Goal: Information Seeking & Learning: Learn about a topic

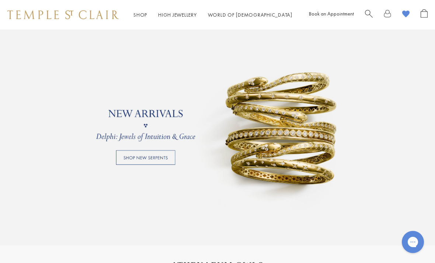
scroll to position [525, 0]
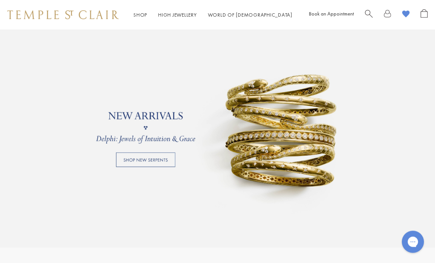
click at [309, 137] on link at bounding box center [217, 128] width 435 height 240
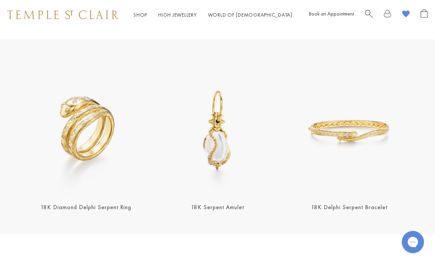
scroll to position [189, 0]
click at [348, 135] on img at bounding box center [349, 130] width 127 height 127
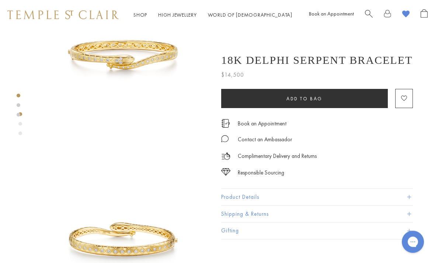
scroll to position [61, 0]
click at [243, 194] on button "Product Details" at bounding box center [317, 197] width 192 height 17
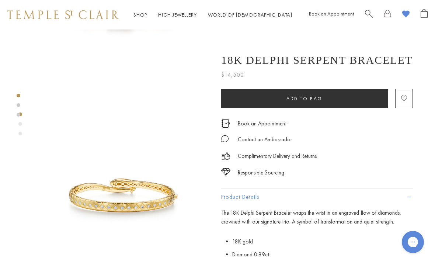
scroll to position [0, 0]
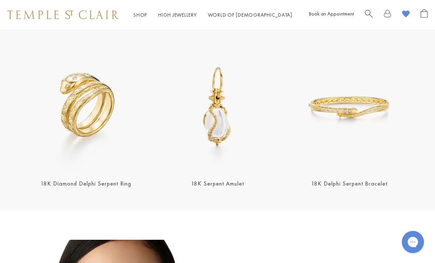
click at [107, 117] on img at bounding box center [85, 106] width 127 height 127
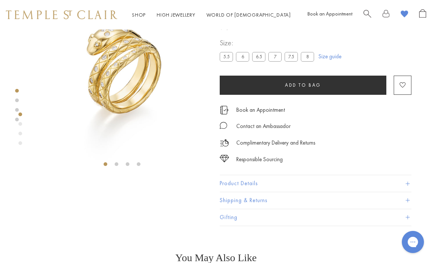
scroll to position [42, 1]
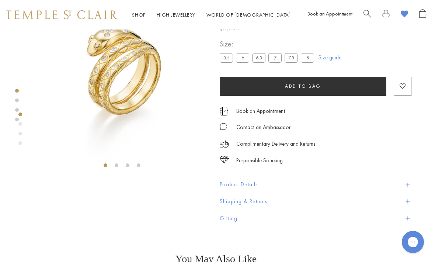
click at [271, 185] on button "Product Details" at bounding box center [316, 184] width 192 height 17
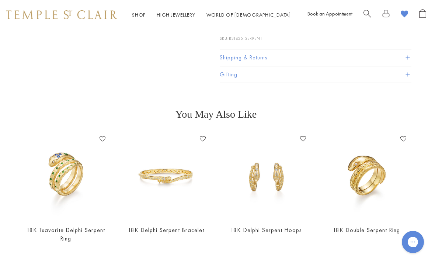
scroll to position [298, 1]
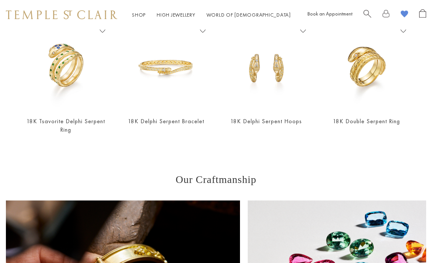
scroll to position [301, 1]
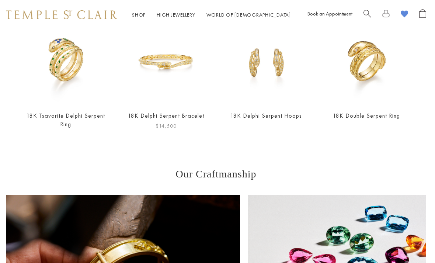
click at [184, 79] on img at bounding box center [166, 62] width 86 height 86
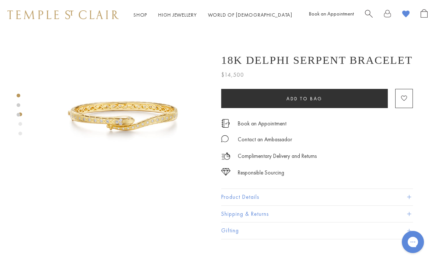
click at [255, 196] on button "Product Details" at bounding box center [317, 197] width 192 height 17
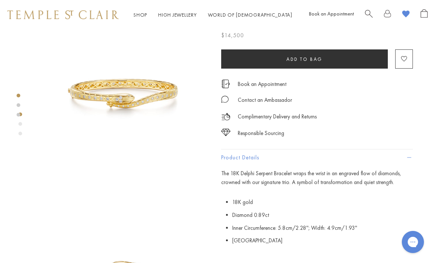
scroll to position [46, 0]
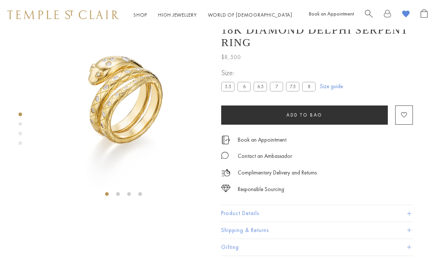
scroll to position [331, 1]
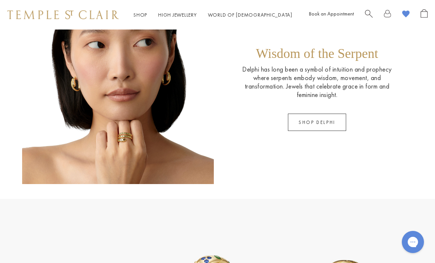
scroll to position [460, 0]
click at [329, 122] on link "SHOP DELPHI" at bounding box center [317, 121] width 58 height 17
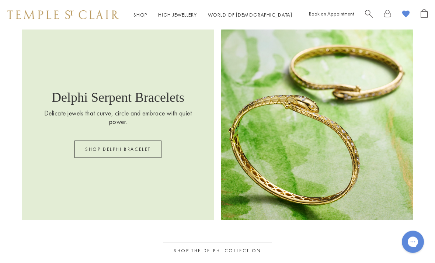
scroll to position [854, 0]
click at [290, 146] on img at bounding box center [317, 125] width 192 height 192
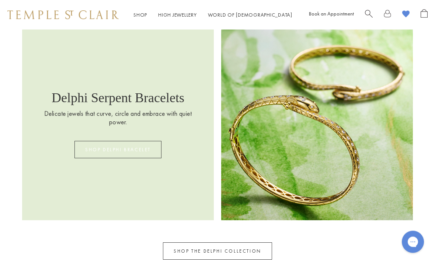
click at [107, 154] on link "SHOP DELPHI BRACELET" at bounding box center [117, 149] width 87 height 17
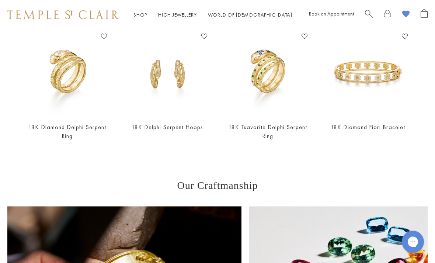
scroll to position [593, 0]
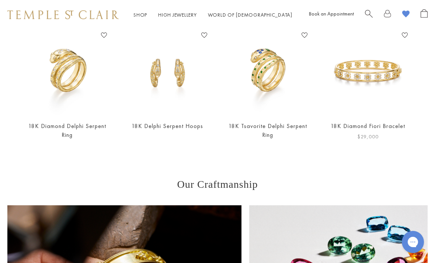
click at [387, 82] on img at bounding box center [368, 72] width 86 height 86
